Goal: Task Accomplishment & Management: Use online tool/utility

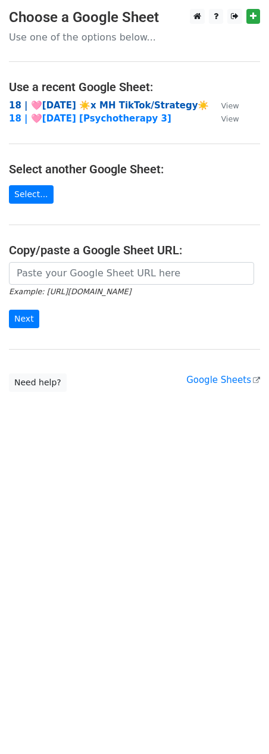
click at [137, 108] on strong "18 | 🩷[DATE] ☀️x MH TikTok/Strategy☀️" at bounding box center [109, 105] width 200 height 11
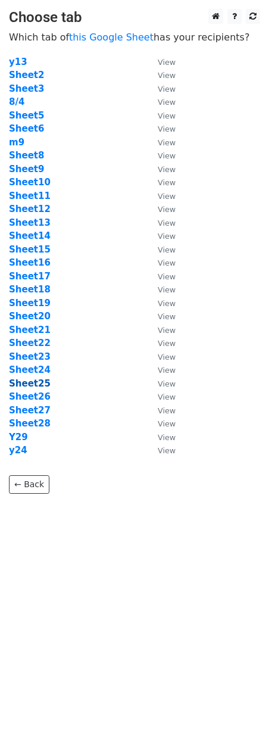
click at [26, 382] on strong "Sheet25" at bounding box center [30, 383] width 42 height 11
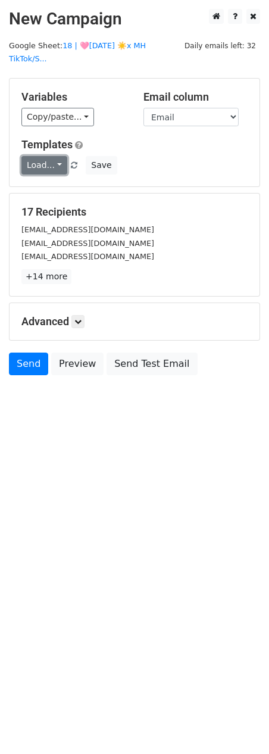
click at [38, 156] on link "Load..." at bounding box center [44, 165] width 46 height 18
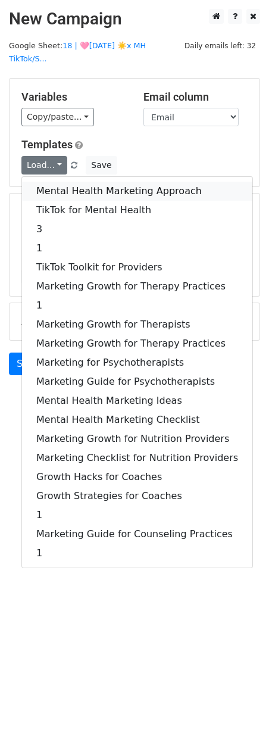
click at [38, 182] on link "Mental Health Marketing Approach" at bounding box center [137, 191] width 231 height 19
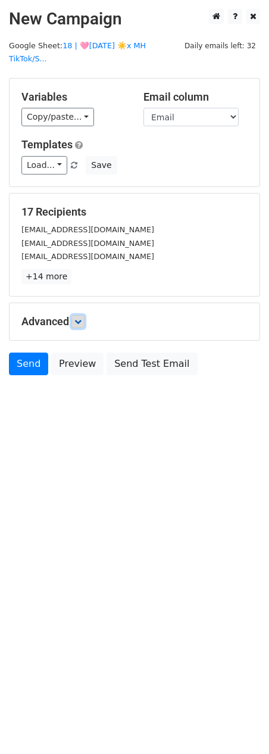
click at [80, 318] on icon at bounding box center [77, 321] width 7 height 7
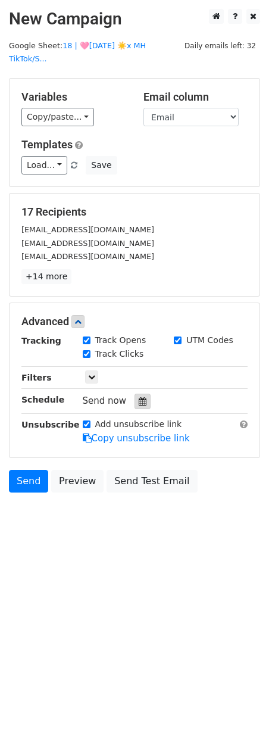
click at [139, 397] on icon at bounding box center [143, 401] width 8 height 8
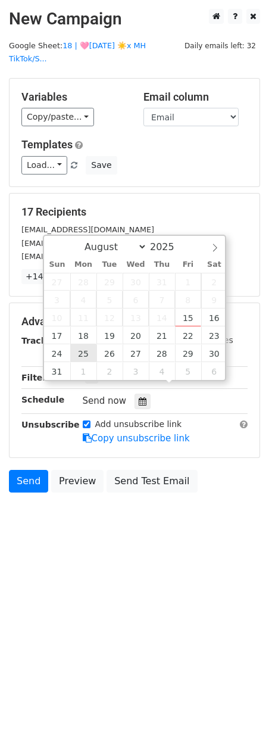
type input "2025-08-25 12:00"
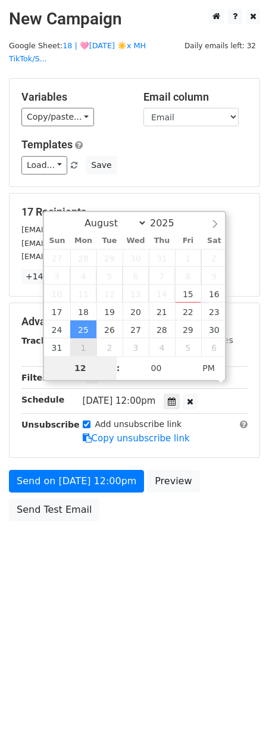
type input "8"
type input "2025-08-25 08:00"
type input "08"
click at [210, 367] on span "PM" at bounding box center [208, 368] width 33 height 24
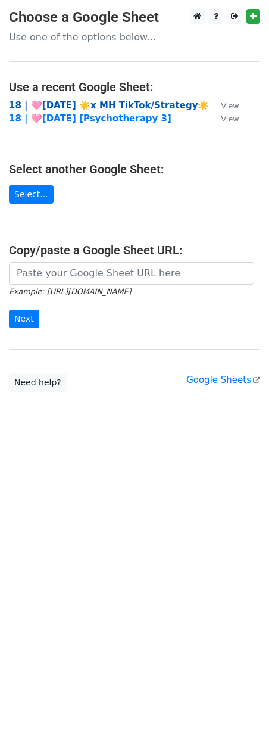
click at [88, 101] on strong "18 | 🩷[DATE] ☀️x MH TikTok/Strategy☀️" at bounding box center [109, 105] width 200 height 11
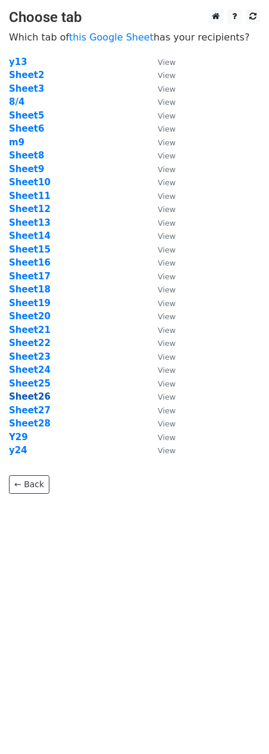
click at [24, 399] on strong "Sheet26" at bounding box center [30, 396] width 42 height 11
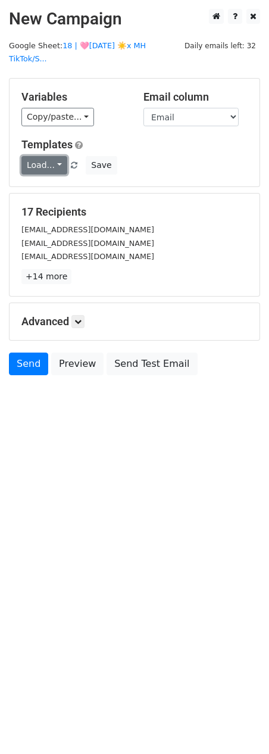
click at [44, 156] on link "Load..." at bounding box center [44, 165] width 46 height 18
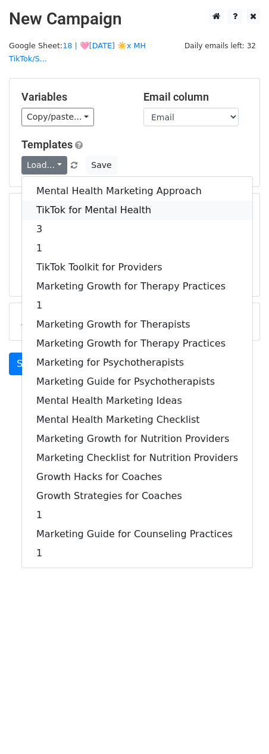
click at [48, 201] on link "TikTok for Mental Health" at bounding box center [137, 210] width 231 height 19
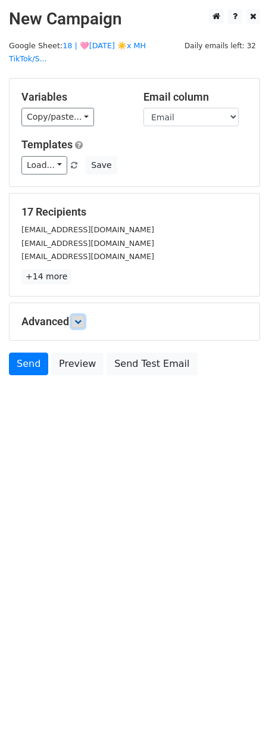
click at [84, 315] on link at bounding box center [77, 321] width 13 height 13
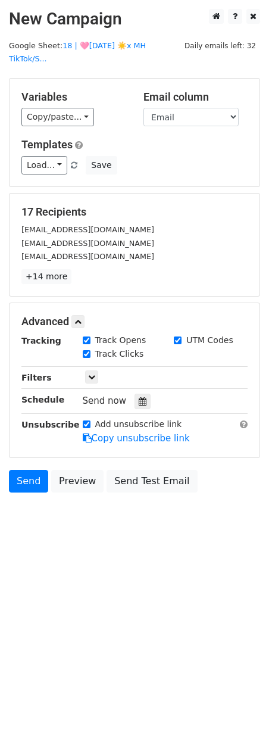
click at [140, 379] on div "Tracking Track Opens UTM Codes Track Clicks Filters Only include spreadsheet ro…" at bounding box center [134, 389] width 226 height 111
click at [139, 397] on icon at bounding box center [143, 401] width 8 height 8
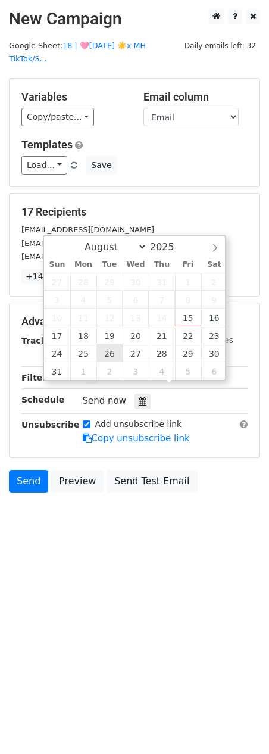
type input "2025-08-26 12:00"
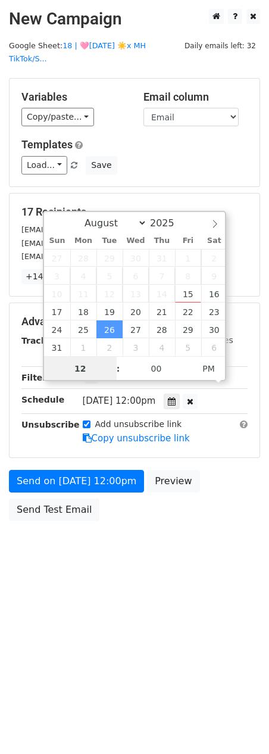
scroll to position [1, 0]
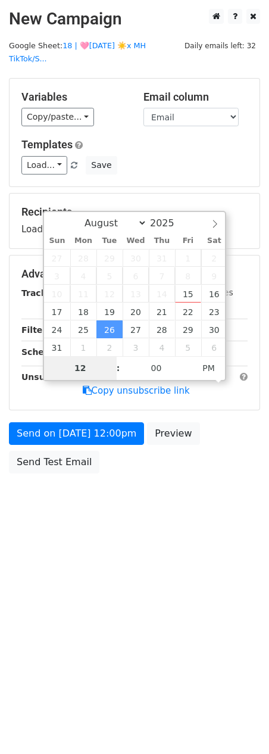
type input "7"
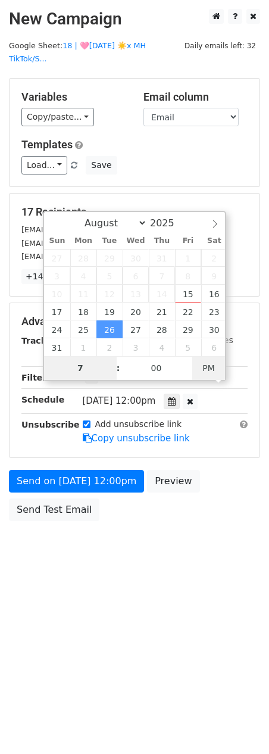
type input "2025-08-26 07:00"
type input "07"
click at [214, 370] on span "PM" at bounding box center [208, 368] width 33 height 24
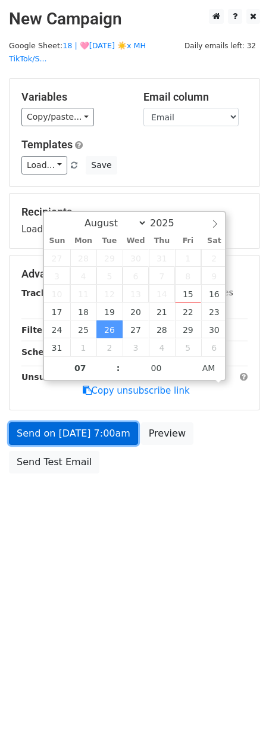
click at [117, 425] on link "Send on Aug 26 at 7:00am" at bounding box center [73, 433] width 129 height 23
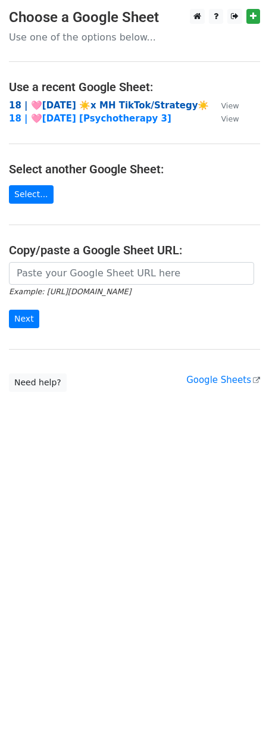
click at [117, 106] on strong "18 | 🩷[DATE] ☀️x MH TikTok/Strategy☀️" at bounding box center [109, 105] width 200 height 11
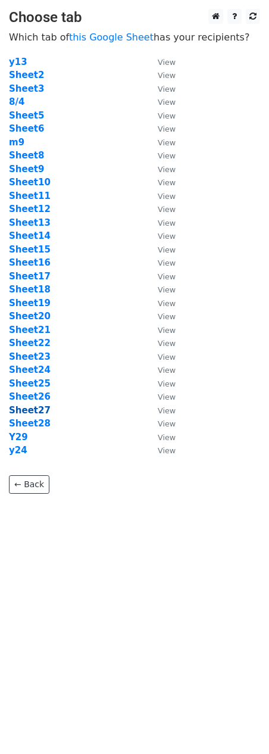
click at [39, 410] on strong "Sheet27" at bounding box center [30, 410] width 42 height 11
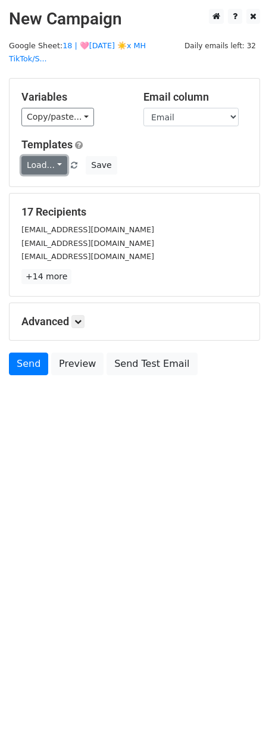
click at [43, 156] on link "Load..." at bounding box center [44, 165] width 46 height 18
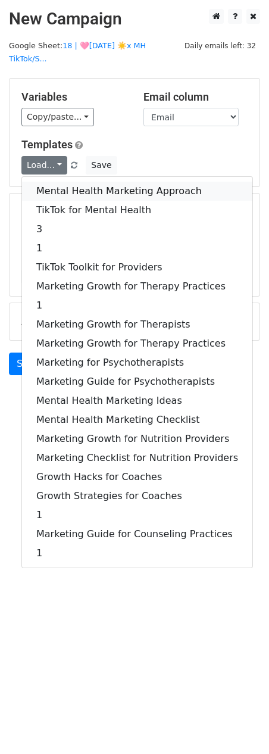
click at [43, 182] on link "Mental Health Marketing Approach" at bounding box center [137, 191] width 231 height 19
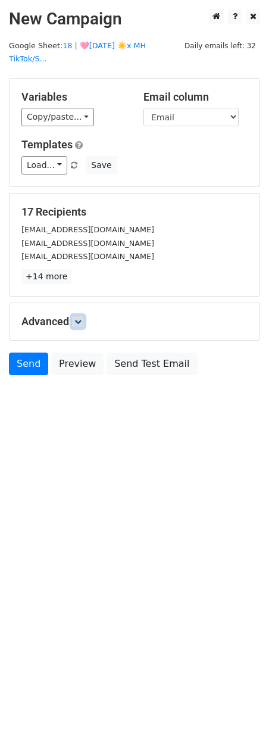
click at [85, 315] on link at bounding box center [77, 321] width 13 height 13
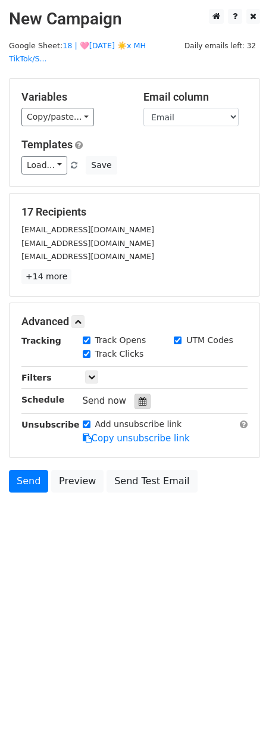
click at [139, 397] on icon at bounding box center [143, 401] width 8 height 8
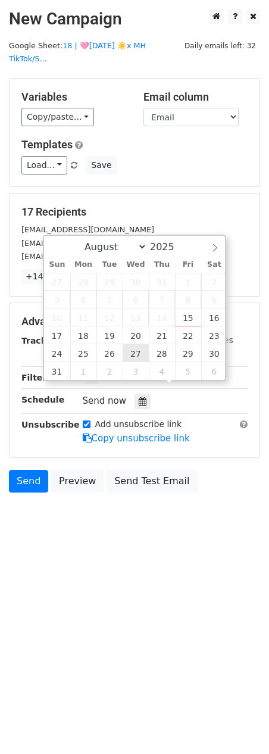
type input "2025-08-27 12:00"
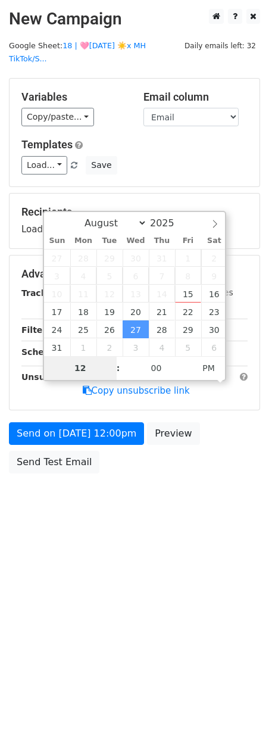
type input "7"
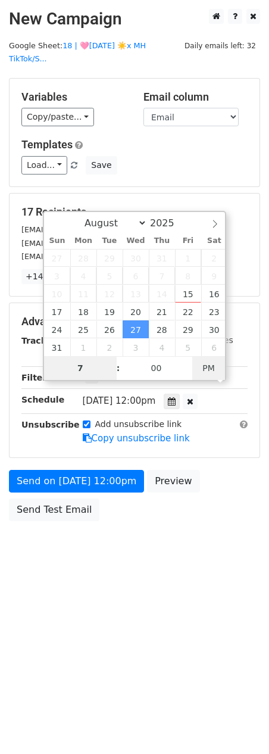
type input "2025-08-27 07:00"
type input "07"
click at [204, 363] on span "AM" at bounding box center [208, 368] width 33 height 24
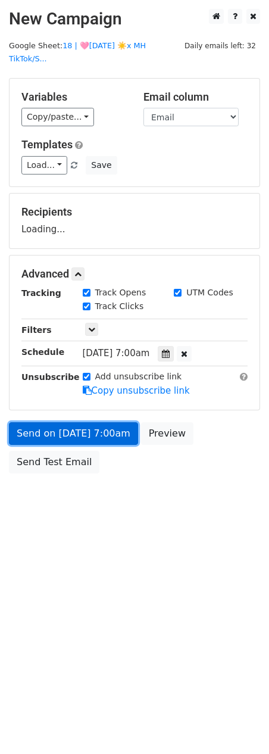
click at [111, 422] on link "Send on Aug 27 at 7:00am" at bounding box center [73, 433] width 129 height 23
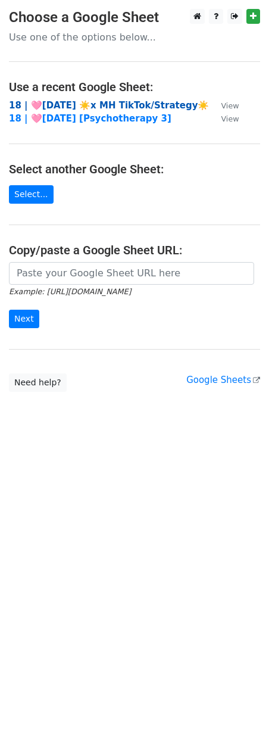
click at [96, 104] on strong "18 | 🩷[DATE] ☀️x MH TikTok/Strategy☀️" at bounding box center [109, 105] width 200 height 11
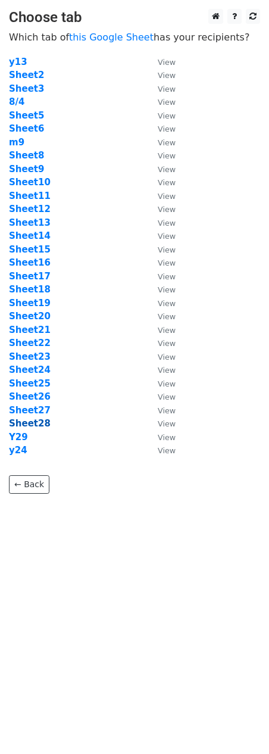
click at [30, 423] on strong "Sheet28" at bounding box center [30, 423] width 42 height 11
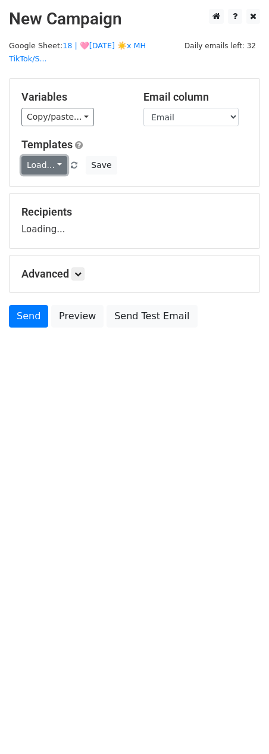
click at [55, 156] on link "Load..." at bounding box center [44, 165] width 46 height 18
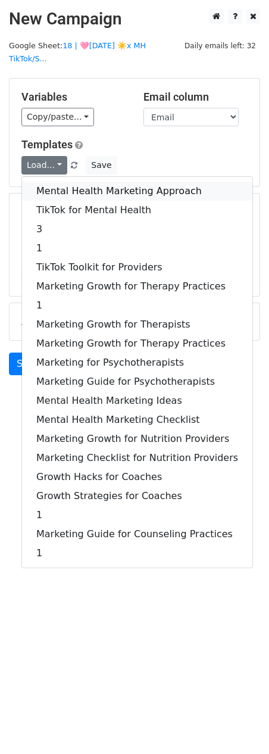
click at [57, 182] on link "Mental Health Marketing Approach" at bounding box center [137, 191] width 231 height 19
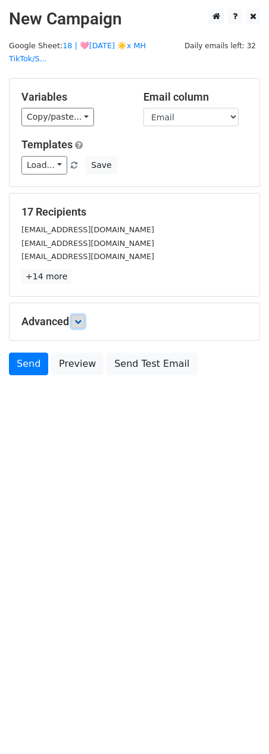
click at [82, 318] on icon at bounding box center [77, 321] width 7 height 7
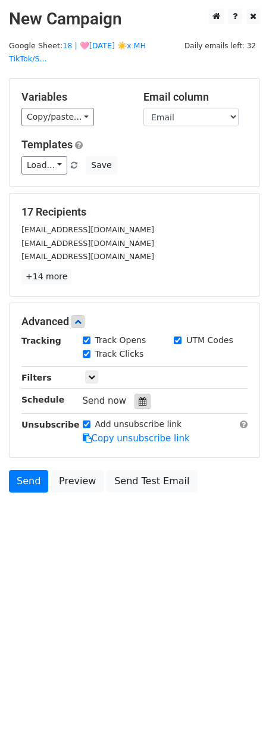
click at [139, 394] on div at bounding box center [143, 401] width 16 height 15
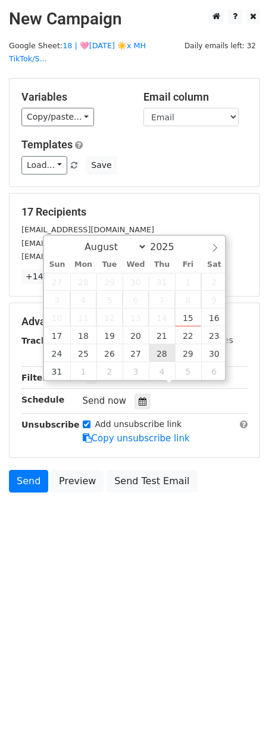
type input "[DATE] 12:00"
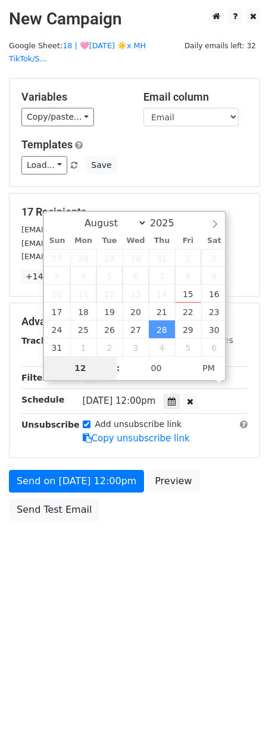
type input "6"
type input "[DATE] 06:00"
type input "06"
click at [217, 367] on span "AM" at bounding box center [208, 368] width 33 height 24
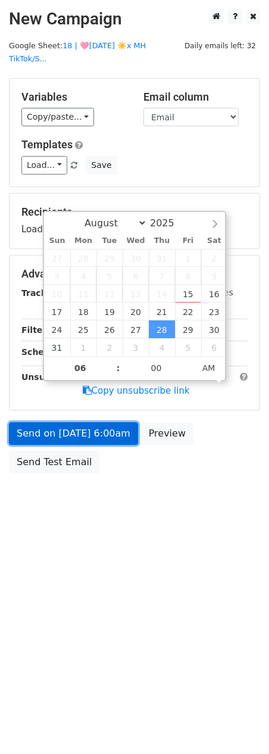
click at [110, 423] on link "Send on [DATE] 6:00am" at bounding box center [73, 433] width 129 height 23
